Goal: Transaction & Acquisition: Purchase product/service

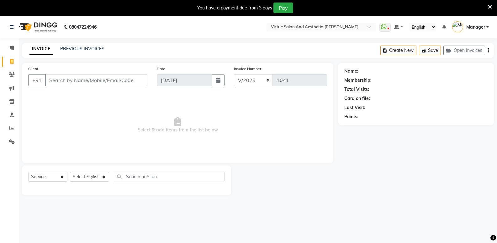
select select "service"
click at [105, 74] on input "Client" at bounding box center [96, 80] width 102 height 12
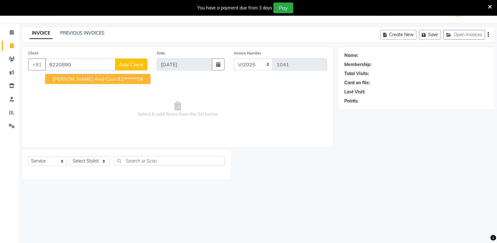
click at [117, 77] on ngb-highlight "82******09" at bounding box center [130, 79] width 26 height 6
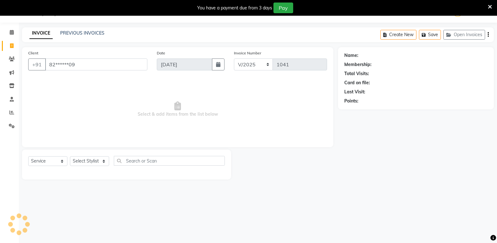
type input "82******09"
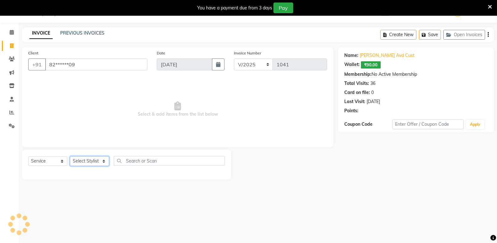
click at [93, 159] on select "Select Stylist ADMIN [PERSON_NAME] Ashwini CATHELIN [PERSON_NAME] Manager [PERS…" at bounding box center [89, 161] width 39 height 10
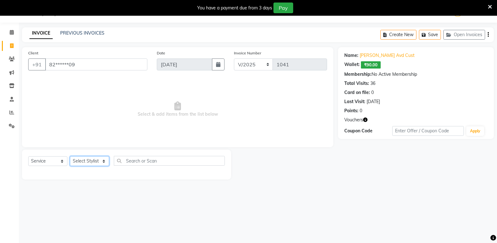
select select "49472"
click at [70, 156] on select "Select Stylist ADMIN [PERSON_NAME] Ashwini CATHELIN [PERSON_NAME] Manager [PERS…" at bounding box center [89, 161] width 39 height 10
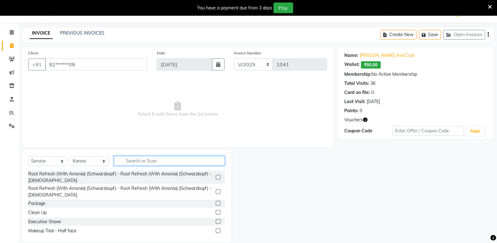
click at [172, 159] on input "text" at bounding box center [169, 161] width 111 height 10
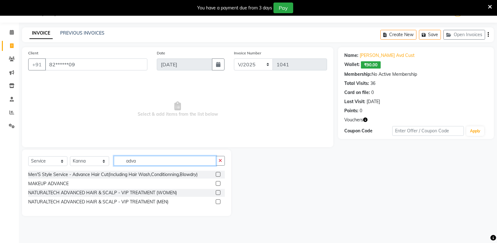
type input "adva"
click at [218, 174] on label at bounding box center [218, 174] width 5 height 5
click at [218, 174] on input "checkbox" at bounding box center [218, 174] width 4 height 4
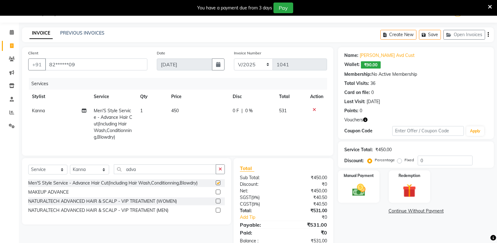
checkbox input "false"
click at [150, 172] on input "adva" at bounding box center [165, 169] width 102 height 10
type input "a"
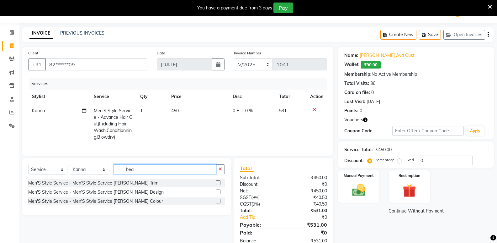
type input "bea"
click at [217, 194] on label at bounding box center [218, 191] width 5 height 5
click at [217, 194] on input "checkbox" at bounding box center [218, 192] width 4 height 4
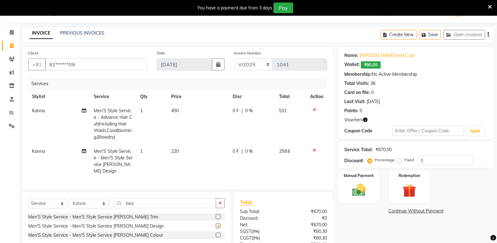
checkbox input "false"
click at [384, 56] on link "Rohith Avd Cust" at bounding box center [387, 55] width 55 height 7
click at [346, 179] on div "Manual Payment" at bounding box center [359, 186] width 43 height 34
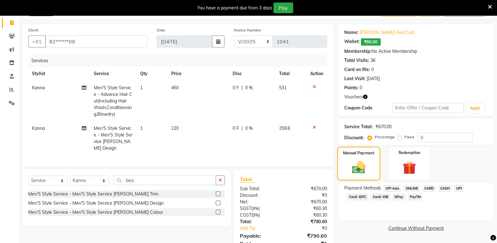
scroll to position [65, 0]
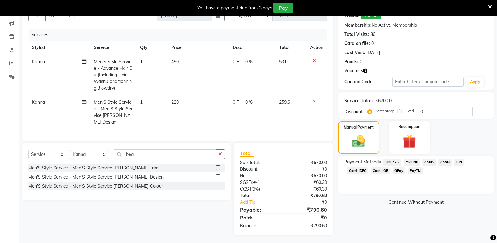
click at [412, 163] on span "ONLINE" at bounding box center [412, 161] width 16 height 7
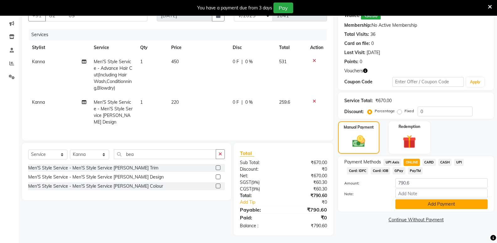
click at [442, 201] on button "Add Payment" at bounding box center [442, 204] width 92 height 10
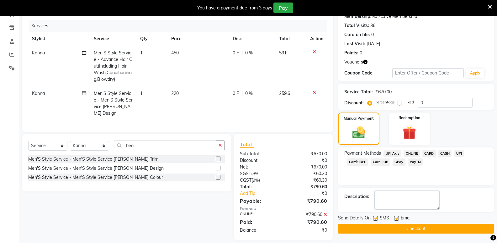
scroll to position [78, 0]
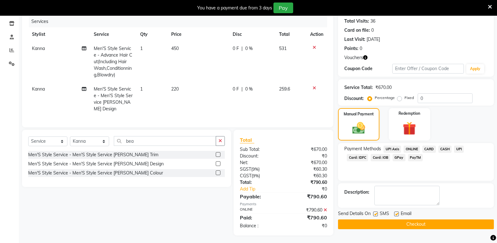
click at [348, 223] on button "Checkout" at bounding box center [416, 224] width 156 height 10
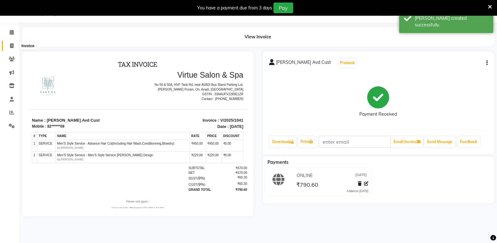
click at [10, 46] on icon at bounding box center [11, 45] width 3 height 5
select select "service"
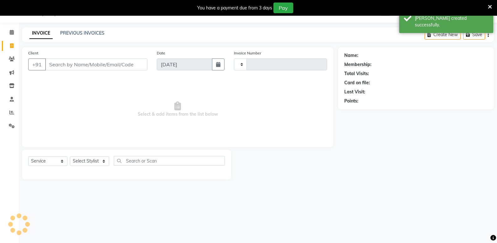
type input "1042"
select select "4611"
click at [86, 35] on link "PREVIOUS INVOICES" at bounding box center [82, 33] width 44 height 6
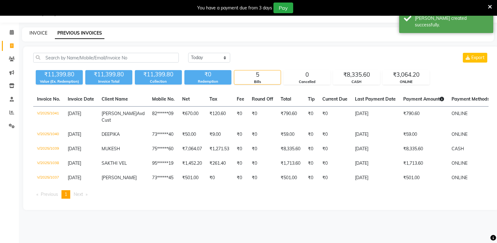
click at [38, 34] on link "INVOICE" at bounding box center [38, 33] width 18 height 6
select select "service"
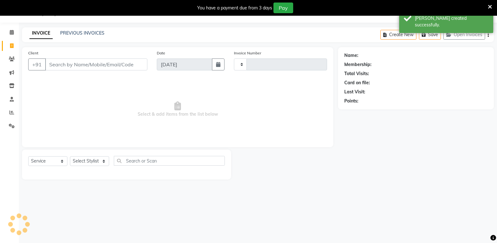
type input "1042"
select select "4611"
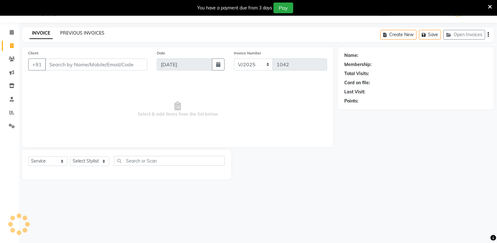
click at [91, 33] on link "PREVIOUS INVOICES" at bounding box center [82, 33] width 44 height 6
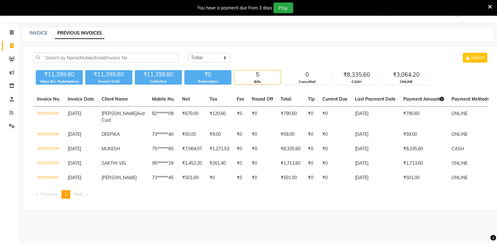
click at [90, 35] on link "PREVIOUS INVOICES" at bounding box center [80, 33] width 50 height 11
click at [9, 48] on span at bounding box center [11, 45] width 11 height 7
select select "service"
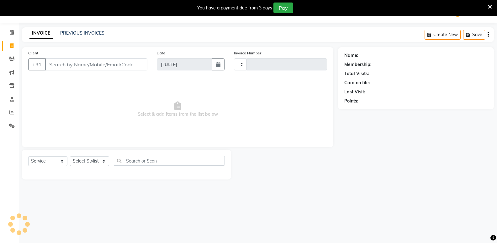
type input "1042"
select select "4611"
click at [57, 62] on input "Client" at bounding box center [96, 64] width 102 height 12
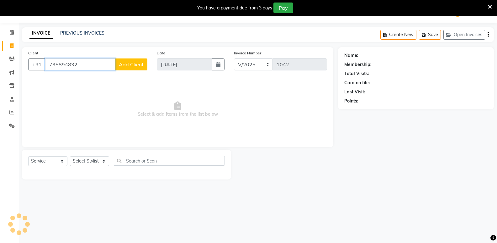
click at [92, 61] on input "735894832" at bounding box center [80, 64] width 70 height 12
type input "7"
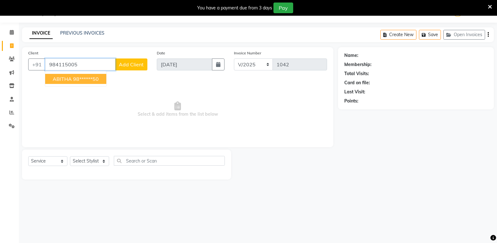
click at [74, 82] on ngb-highlight "98******50" at bounding box center [86, 79] width 26 height 6
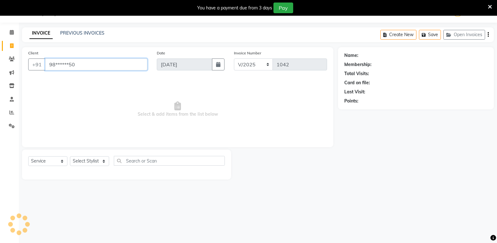
type input "98******50"
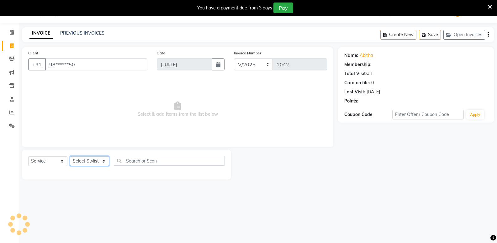
click at [90, 161] on select "Select Stylist ADMIN Akhila Ashwini CATHELIN Inba Kanna Mahesh Manager MONICA N…" at bounding box center [89, 161] width 39 height 10
click at [147, 124] on span "Select & add items from the list below" at bounding box center [177, 109] width 299 height 63
click at [13, 100] on icon at bounding box center [12, 99] width 4 height 5
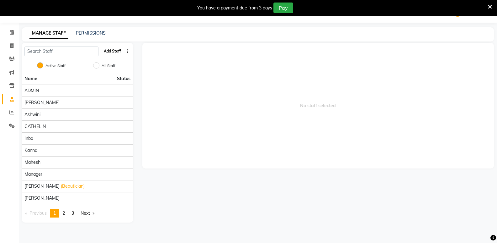
click at [109, 53] on button "Add Staff" at bounding box center [112, 51] width 22 height 11
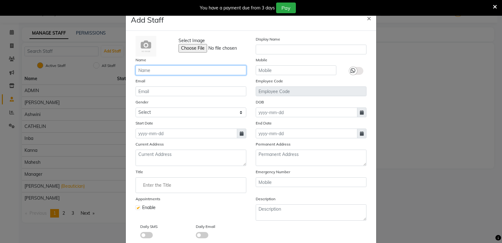
click at [155, 67] on input "text" at bounding box center [191, 70] width 111 height 10
type input "d"
type input "DIVYA"
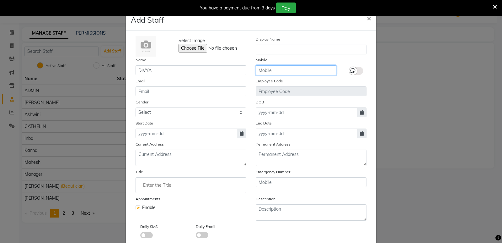
click at [290, 73] on input "text" at bounding box center [296, 70] width 81 height 10
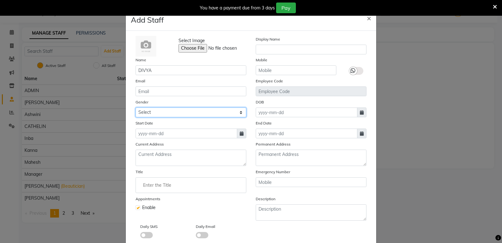
click at [178, 111] on select "Select Male Female Other Prefer Not To Say" at bounding box center [191, 112] width 111 height 10
select select "female"
click at [136, 107] on select "Select Male Female Other Prefer Not To Say" at bounding box center [191, 112] width 111 height 10
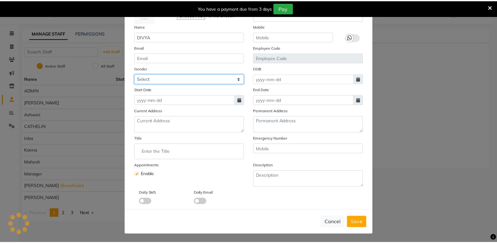
scroll to position [34, 0]
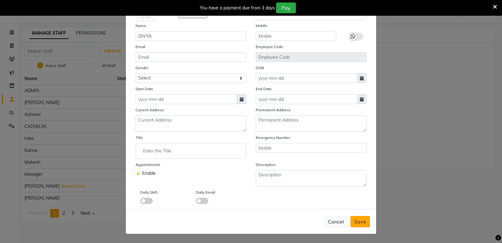
click at [357, 224] on span "Save" at bounding box center [360, 221] width 12 height 6
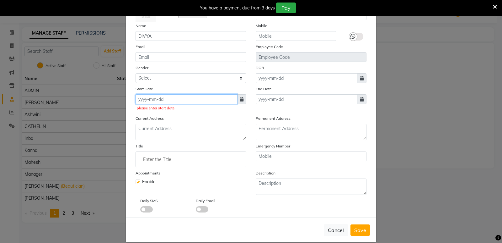
click at [163, 99] on input at bounding box center [187, 99] width 102 height 10
select select "9"
select select "2025"
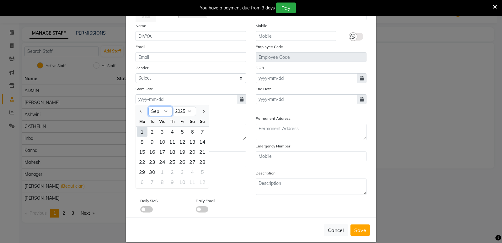
click at [166, 114] on select "Jan Feb Mar Apr May Jun Jul Aug Sep Oct Nov Dec" at bounding box center [160, 110] width 24 height 9
select select "6"
click at [148, 106] on select "Jan Feb Mar Apr May Jun Jul Aug Sep Oct Nov Dec" at bounding box center [160, 110] width 24 height 9
click at [198, 134] on div "1" at bounding box center [202, 131] width 10 height 10
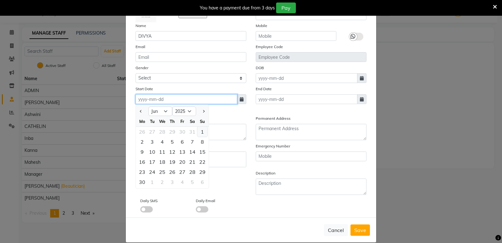
type input "01-06-2025"
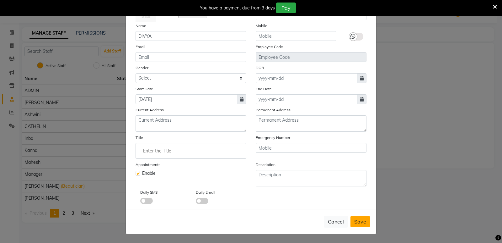
click at [354, 223] on span "Save" at bounding box center [360, 221] width 12 height 6
select select
checkbox input "false"
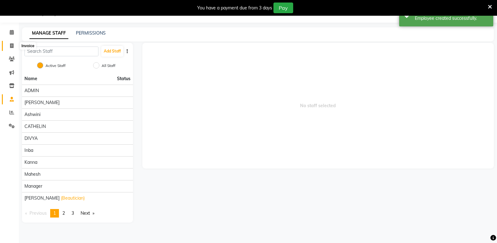
click at [11, 47] on icon at bounding box center [11, 45] width 3 height 5
select select "service"
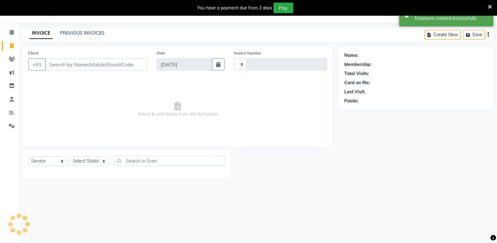
type input "1042"
select select "4611"
click at [75, 63] on input "Client" at bounding box center [96, 64] width 102 height 12
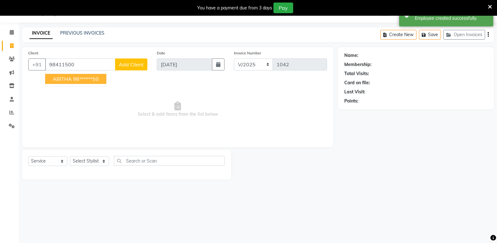
click at [80, 78] on ngb-highlight "98******50" at bounding box center [86, 79] width 26 height 6
type input "98******50"
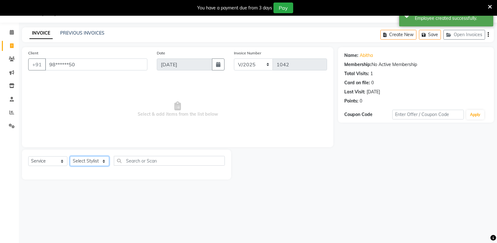
click at [78, 160] on select "Select Stylist ADMIN Akhila Ashwini CATHELIN DIVYA Inba Kanna Mahesh Manager MO…" at bounding box center [89, 161] width 39 height 10
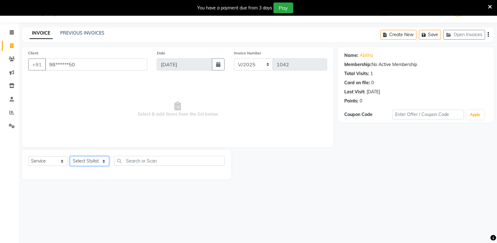
select select "90562"
click at [70, 156] on select "Select Stylist ADMIN Akhila Ashwini CATHELIN DIVYA Inba Kanna Mahesh Manager MO…" at bounding box center [89, 161] width 39 height 10
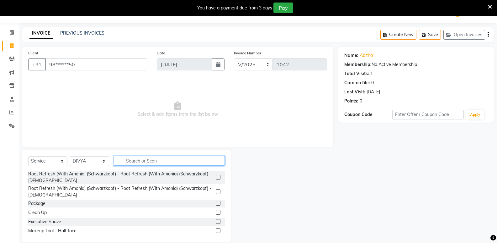
click at [146, 160] on input "text" at bounding box center [169, 161] width 111 height 10
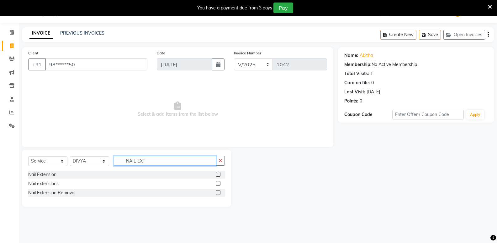
type input "NAIL EXT"
click at [217, 183] on label at bounding box center [218, 183] width 5 height 5
click at [217, 183] on input "checkbox" at bounding box center [218, 183] width 4 height 4
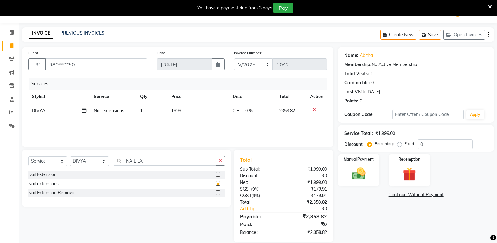
checkbox input "false"
click at [183, 111] on td "1999" at bounding box center [199, 111] width 62 height 14
select select "90562"
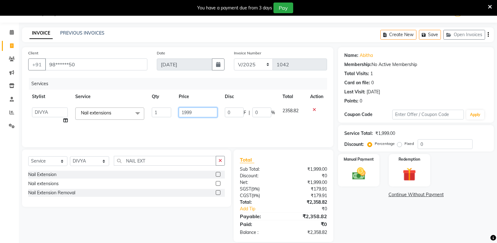
click at [206, 109] on input "1999" at bounding box center [198, 112] width 39 height 10
type input "1"
type input "3000"
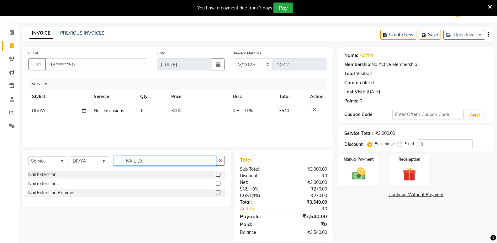
click at [153, 163] on input "NAIL EXT" at bounding box center [165, 161] width 102 height 10
type input "N"
type input "AQ"
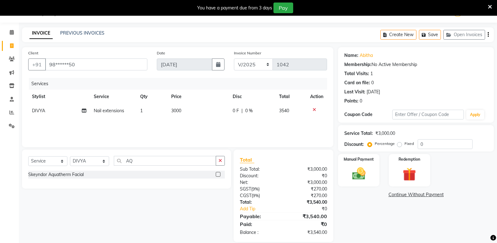
click at [218, 173] on label at bounding box center [218, 174] width 5 height 5
click at [218, 173] on input "checkbox" at bounding box center [218, 174] width 4 height 4
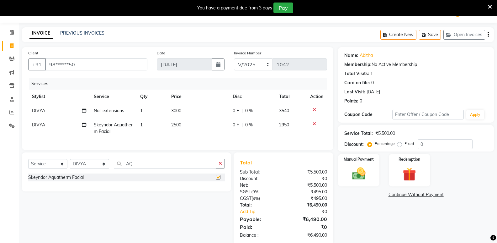
checkbox input "false"
click at [179, 125] on span "2500" at bounding box center [176, 125] width 10 height 6
select select "90562"
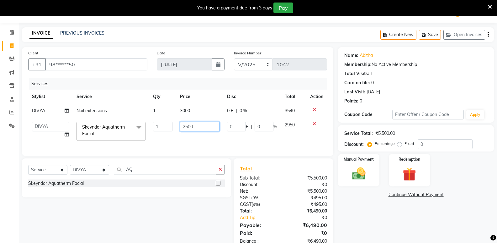
click at [199, 125] on input "2500" at bounding box center [199, 126] width 39 height 10
type input "2800"
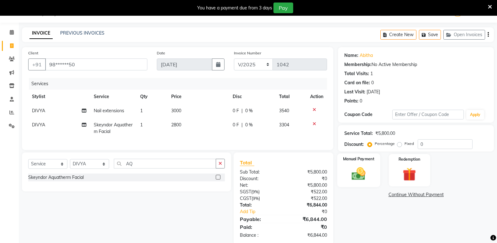
click at [356, 163] on div "Manual Payment" at bounding box center [359, 170] width 43 height 34
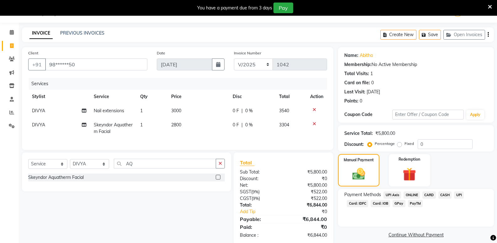
click at [408, 194] on span "ONLINE" at bounding box center [412, 194] width 16 height 7
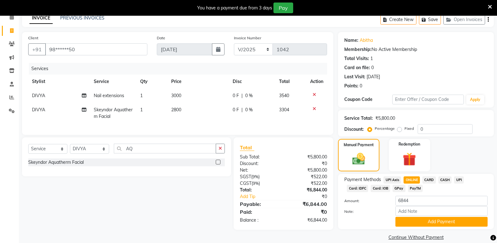
scroll to position [39, 0]
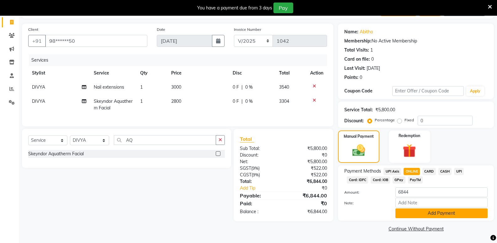
click at [428, 214] on button "Add Payment" at bounding box center [442, 213] width 92 height 10
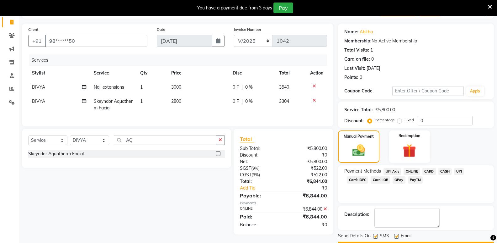
scroll to position [57, 0]
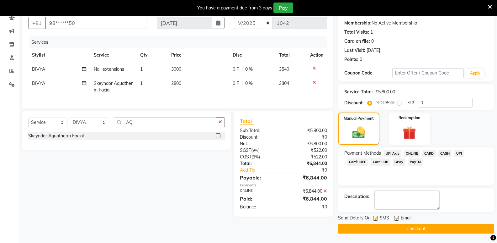
click at [373, 227] on button "Checkout" at bounding box center [416, 228] width 156 height 10
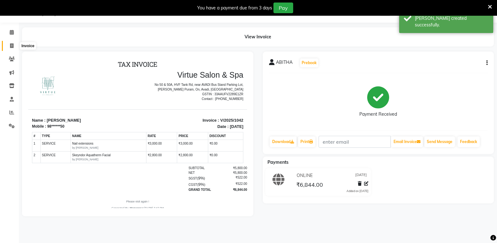
click at [12, 46] on icon at bounding box center [11, 45] width 3 height 5
select select "service"
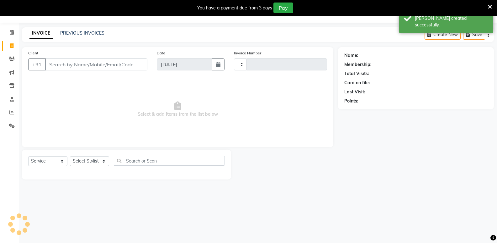
type input "1043"
select select "4611"
click at [85, 31] on link "PREVIOUS INVOICES" at bounding box center [82, 33] width 44 height 6
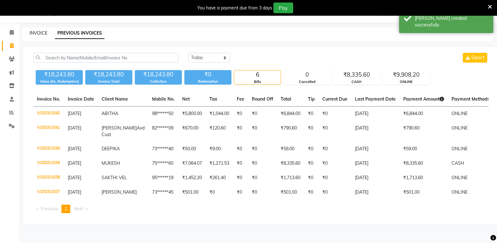
click at [38, 35] on link "INVOICE" at bounding box center [38, 33] width 18 height 6
select select "service"
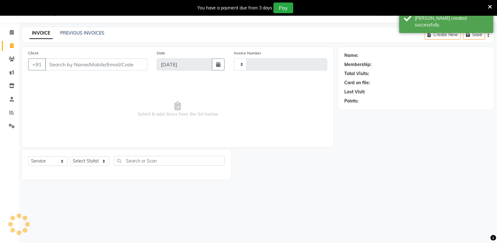
type input "1043"
select select "4611"
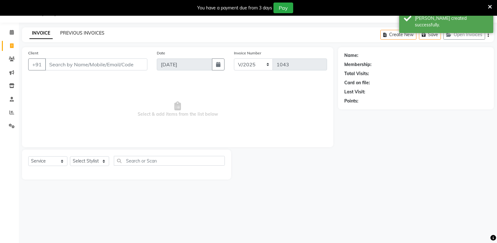
click at [78, 33] on link "PREVIOUS INVOICES" at bounding box center [82, 33] width 44 height 6
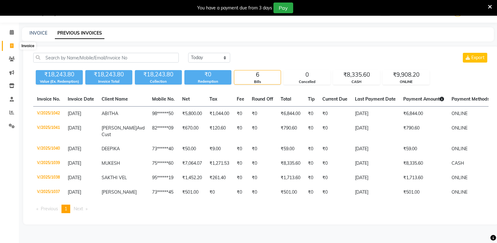
click at [16, 47] on span at bounding box center [11, 45] width 11 height 7
select select "service"
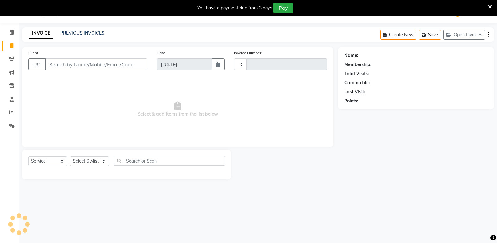
type input "1043"
select select "4611"
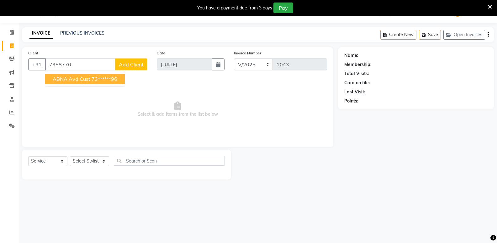
click at [83, 81] on span "ABNA Avd Cust" at bounding box center [72, 79] width 38 height 6
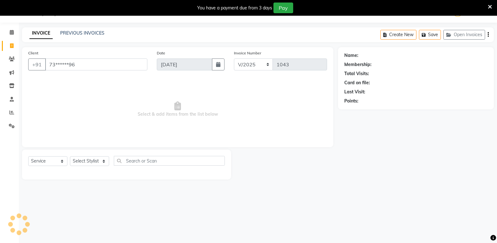
type input "73******96"
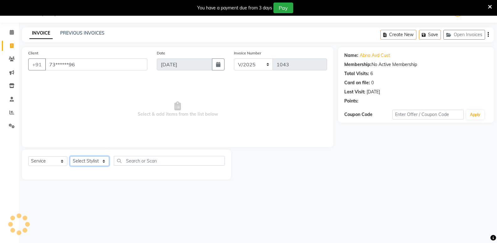
click at [89, 162] on select "Select Stylist ADMIN Akhila Ashwini CATHELIN DIVYA Inba Kanna Mahesh Manager MO…" at bounding box center [89, 161] width 39 height 10
select select "41933"
click at [70, 156] on select "Select Stylist ADMIN Akhila Ashwini CATHELIN DIVYA Inba Kanna Mahesh Manager MO…" at bounding box center [89, 161] width 39 height 10
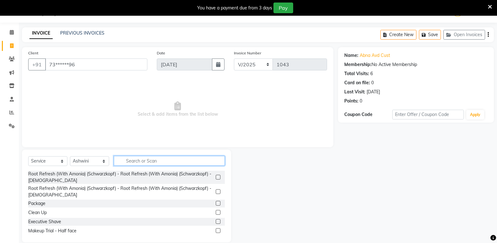
click at [137, 160] on input "text" at bounding box center [169, 161] width 111 height 10
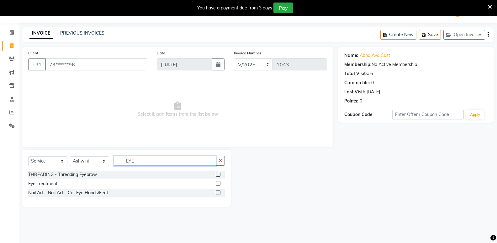
type input "EYE"
click at [221, 174] on div at bounding box center [220, 174] width 9 height 8
click at [219, 176] on label at bounding box center [218, 174] width 5 height 5
click at [219, 176] on input "checkbox" at bounding box center [218, 174] width 4 height 4
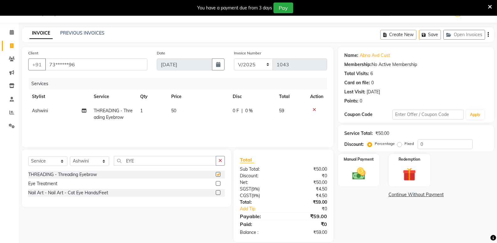
checkbox input "false"
click at [370, 171] on img at bounding box center [359, 173] width 22 height 16
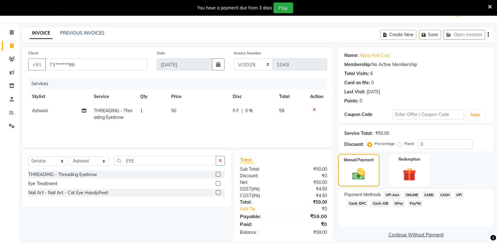
click at [446, 196] on span "CASH" at bounding box center [445, 194] width 13 height 7
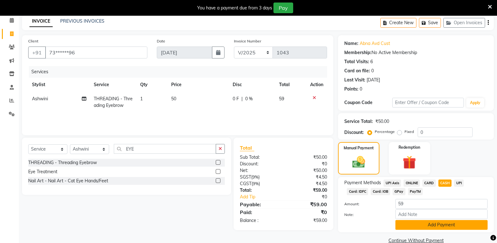
scroll to position [39, 0]
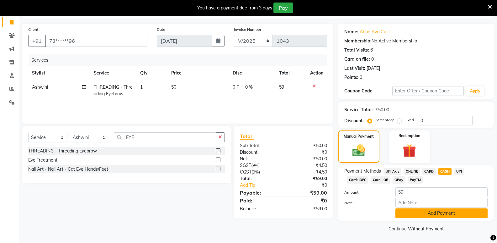
click at [432, 212] on button "Add Payment" at bounding box center [442, 213] width 92 height 10
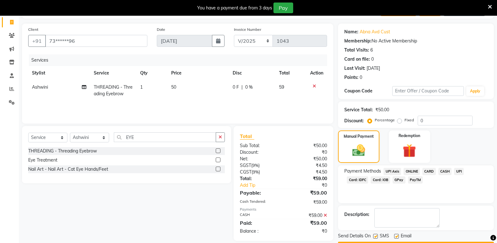
scroll to position [57, 0]
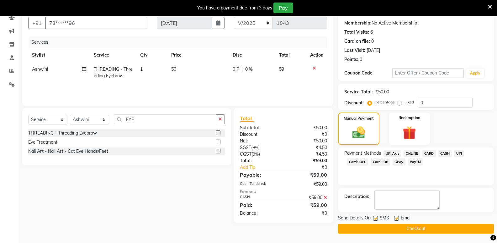
click at [397, 230] on button "Checkout" at bounding box center [416, 228] width 156 height 10
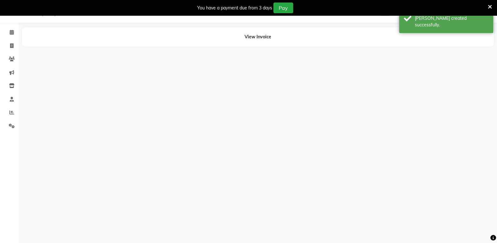
scroll to position [16, 0]
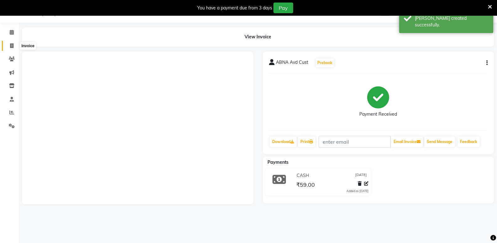
click at [13, 46] on icon at bounding box center [11, 45] width 3 height 5
select select "service"
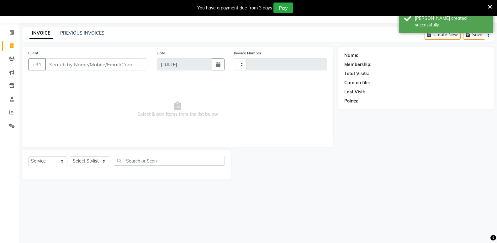
type input "1044"
select select "4611"
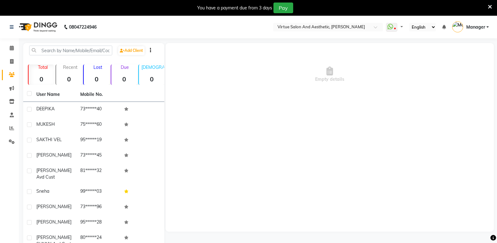
select select "en"
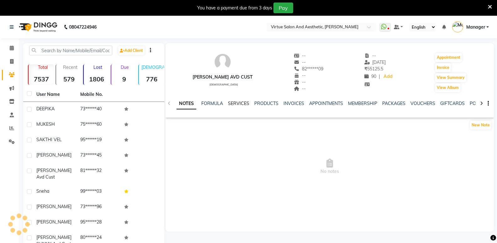
click at [238, 105] on link "SERVICES" at bounding box center [238, 103] width 21 height 6
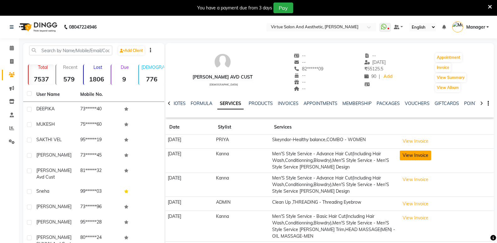
click at [419, 158] on button "View Invoice" at bounding box center [415, 155] width 31 height 10
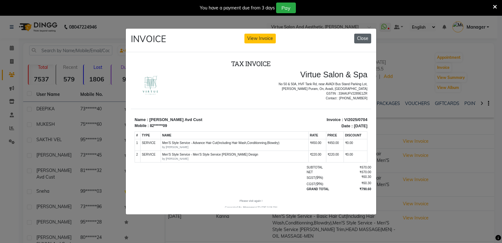
click at [357, 36] on button "Close" at bounding box center [362, 39] width 17 height 10
